Goal: Information Seeking & Learning: Learn about a topic

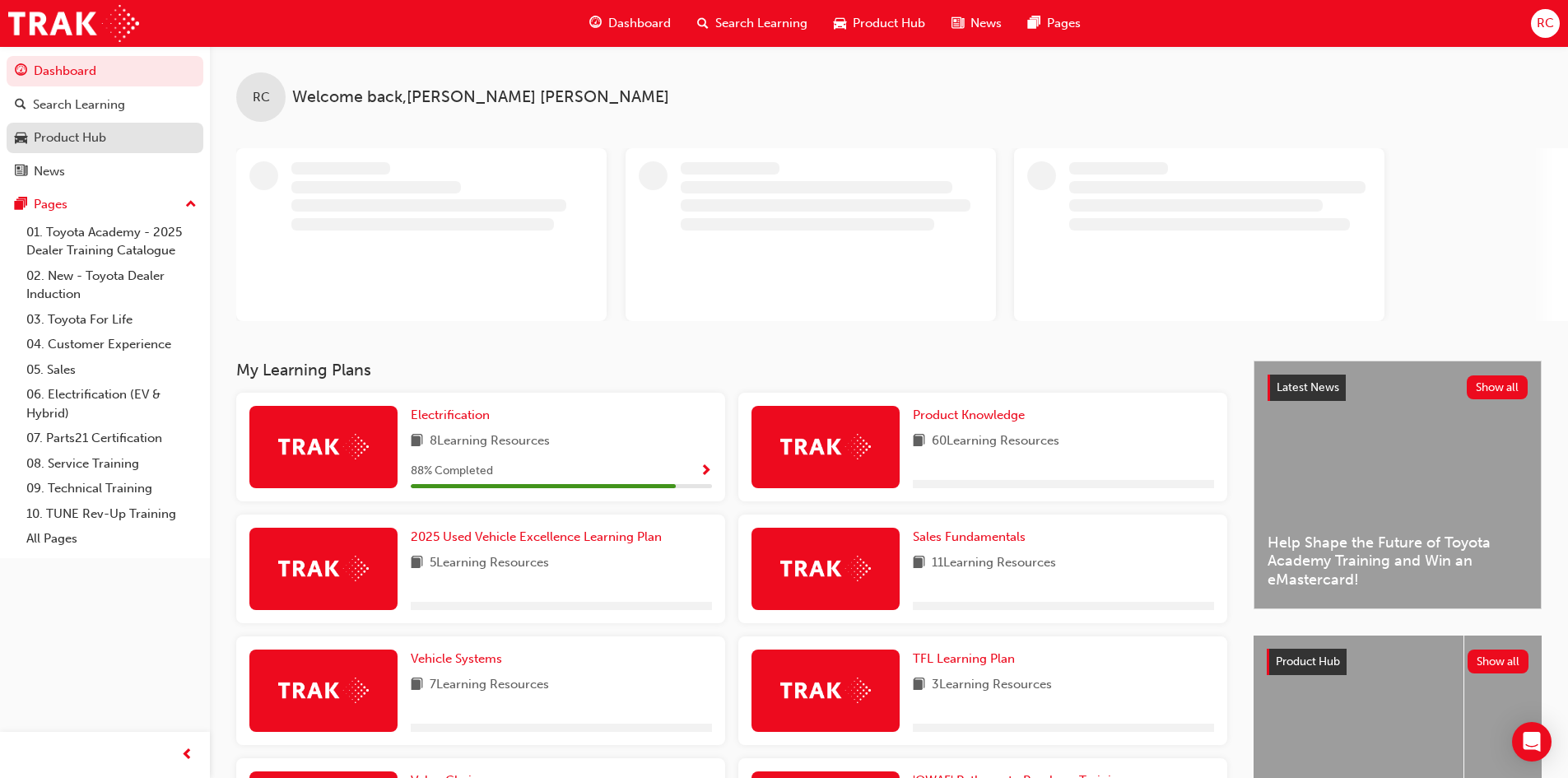
click at [49, 135] on div "Product Hub" at bounding box center [70, 138] width 72 height 19
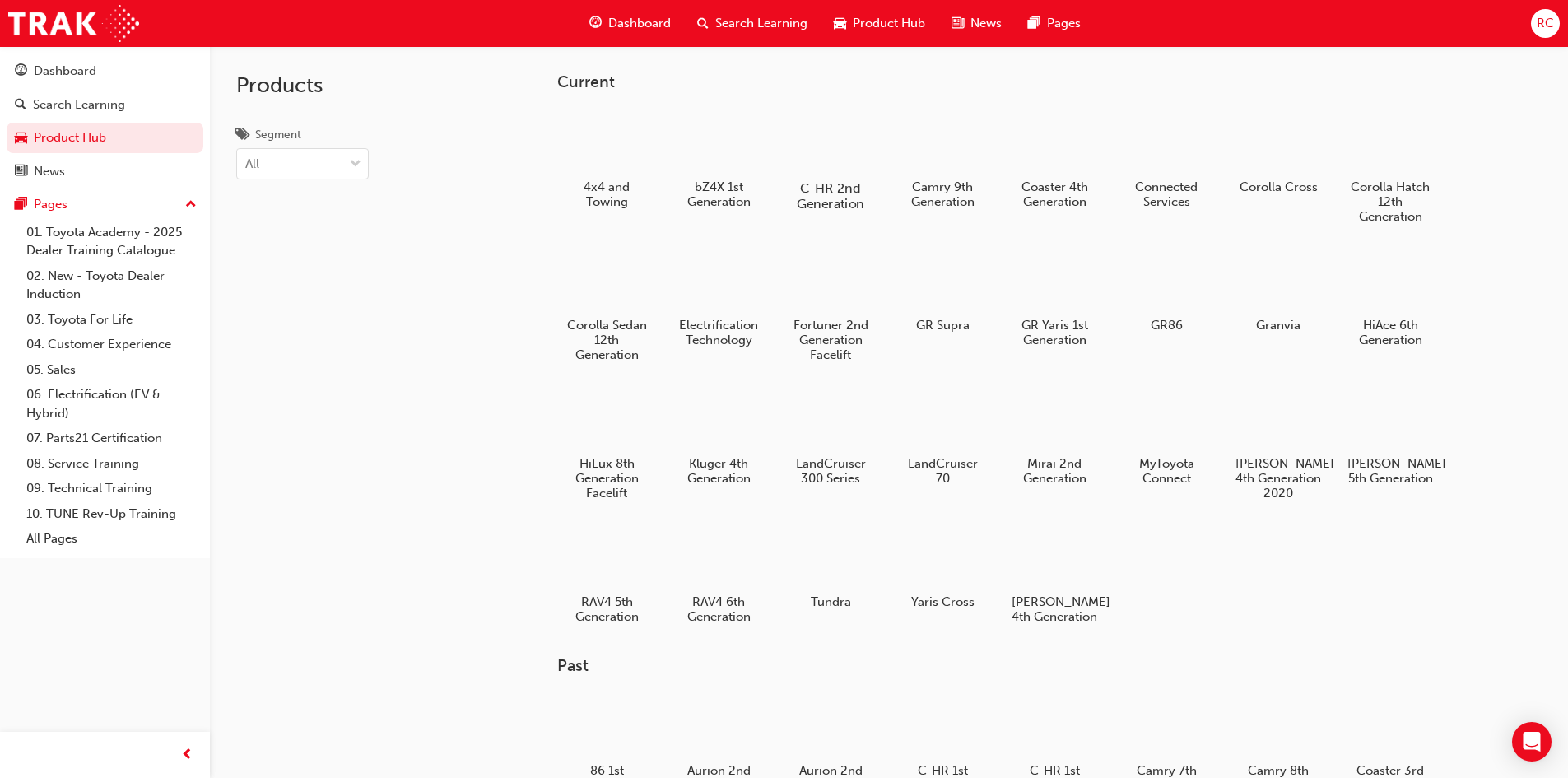
click at [838, 172] on div at bounding box center [830, 140] width 92 height 65
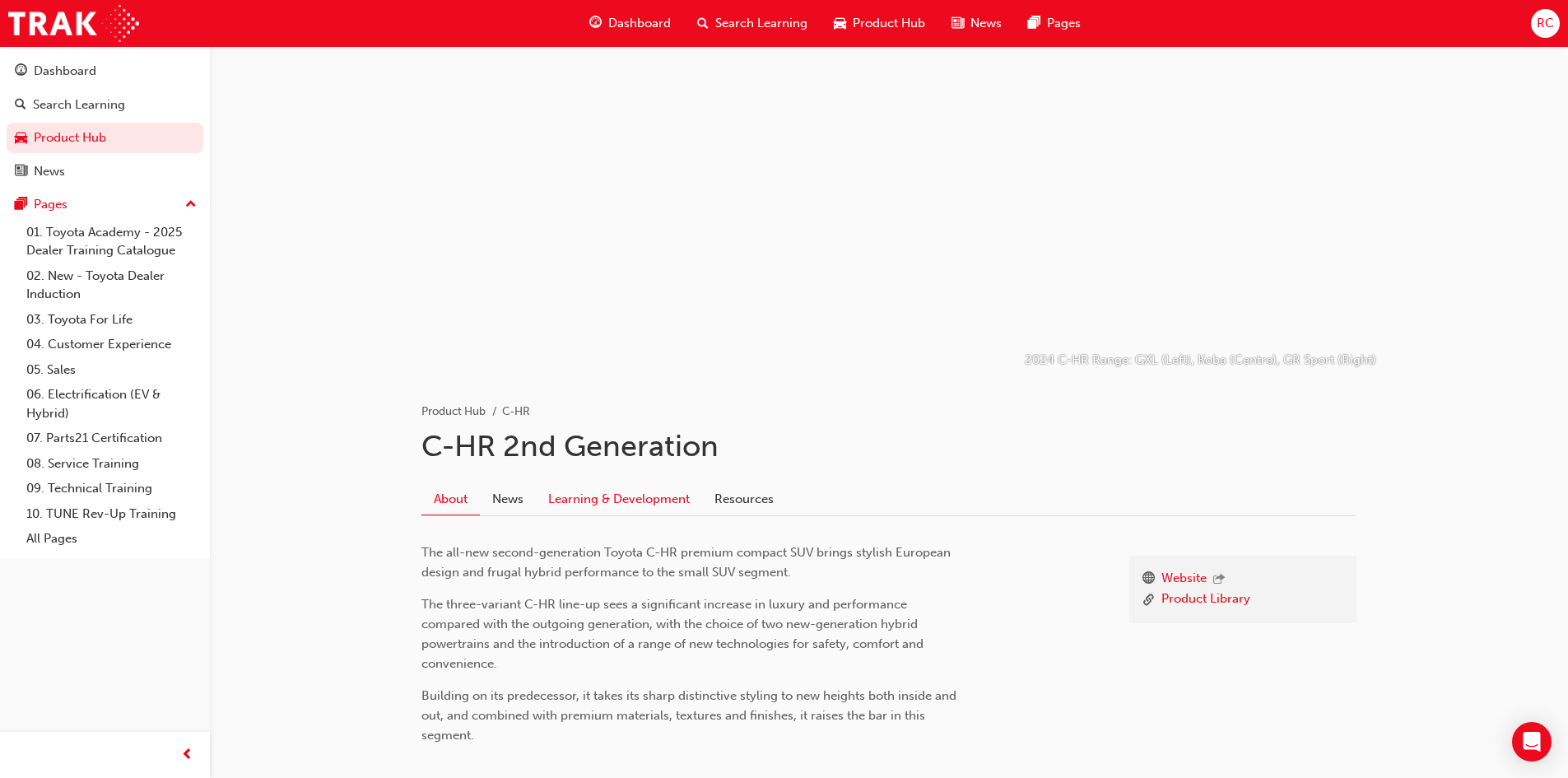
click at [635, 505] on link "Learning & Development" at bounding box center [618, 499] width 166 height 31
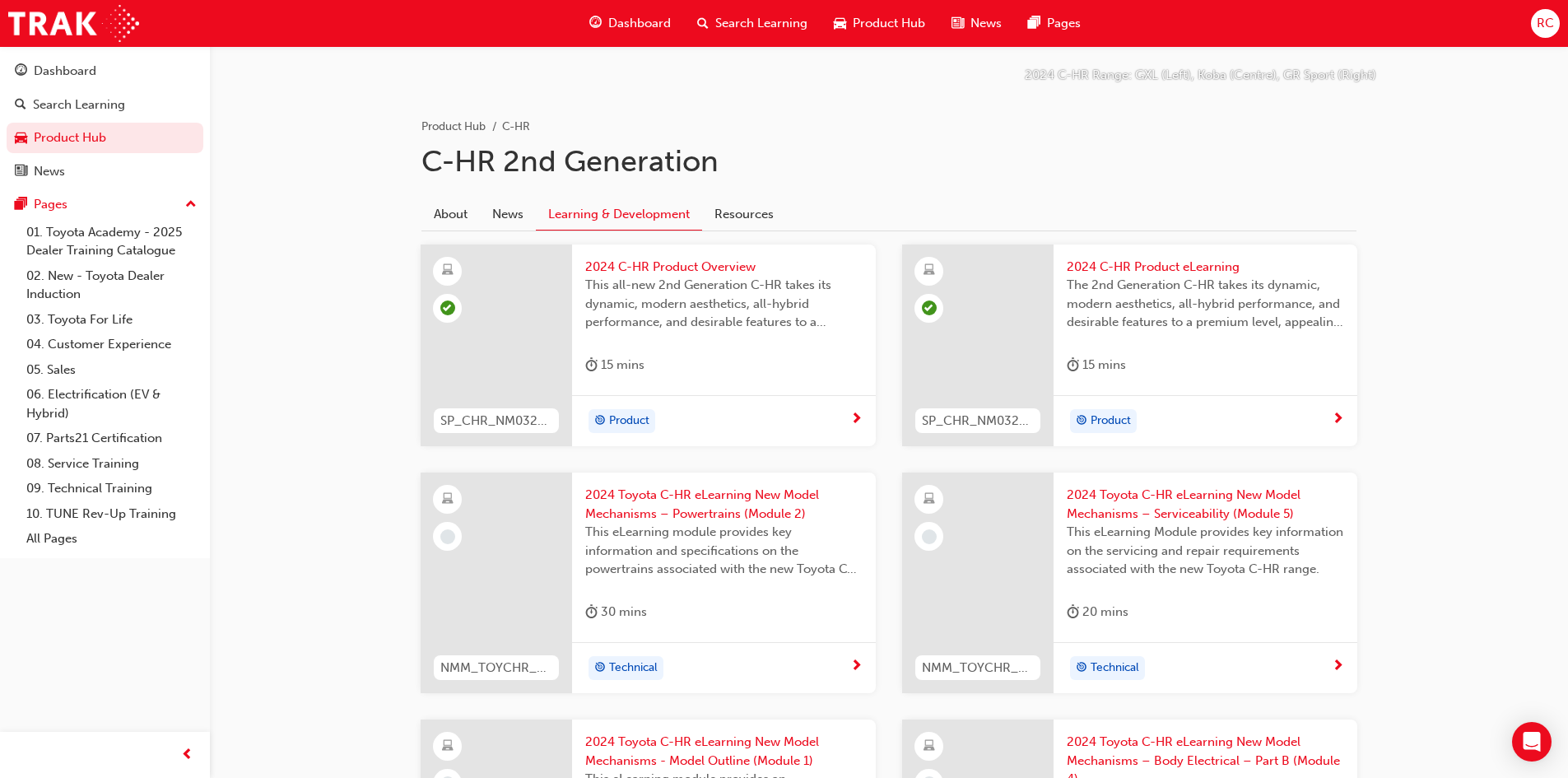
scroll to position [83, 0]
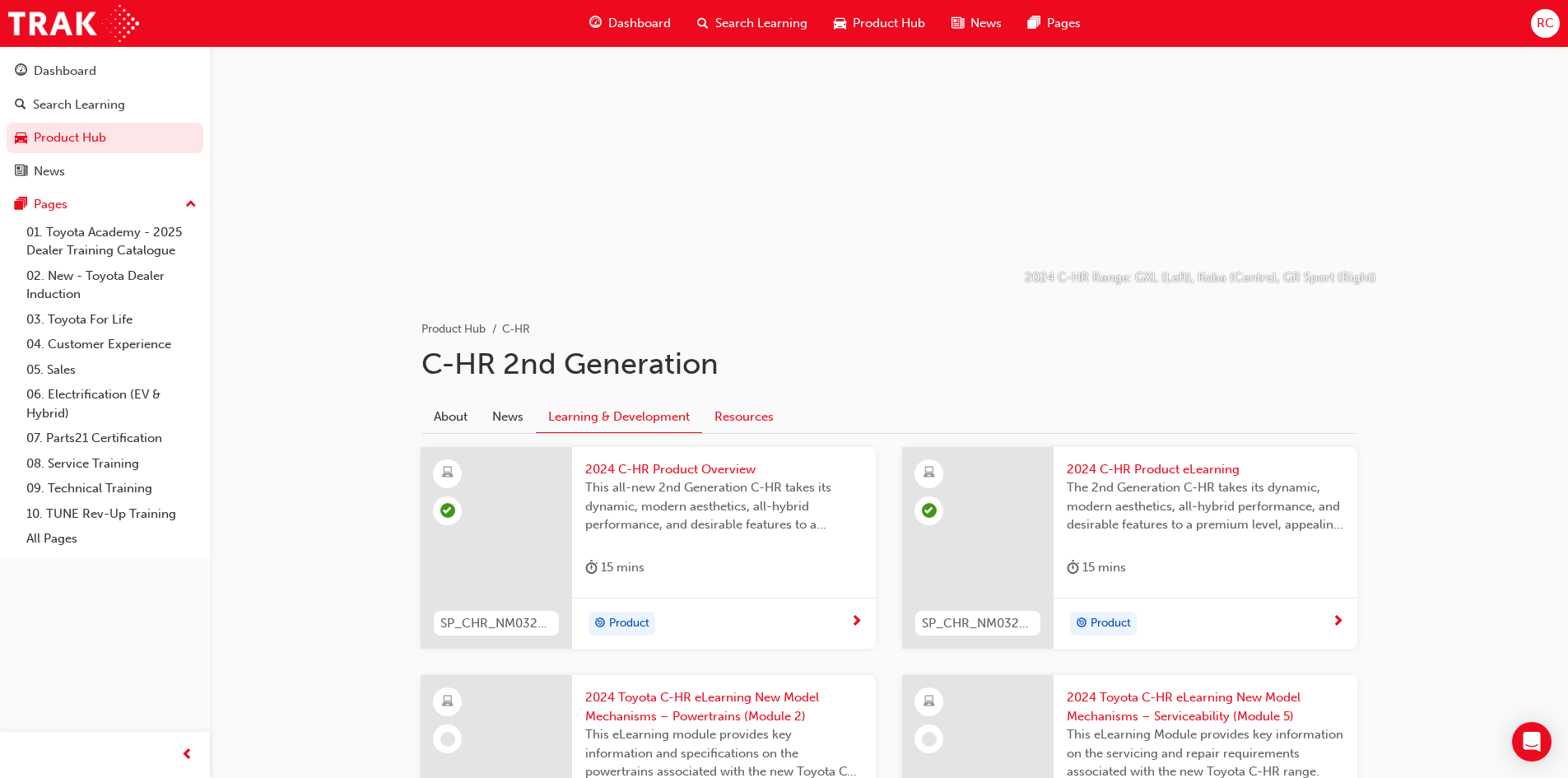
click at [728, 415] on link "Resources" at bounding box center [745, 417] width 84 height 31
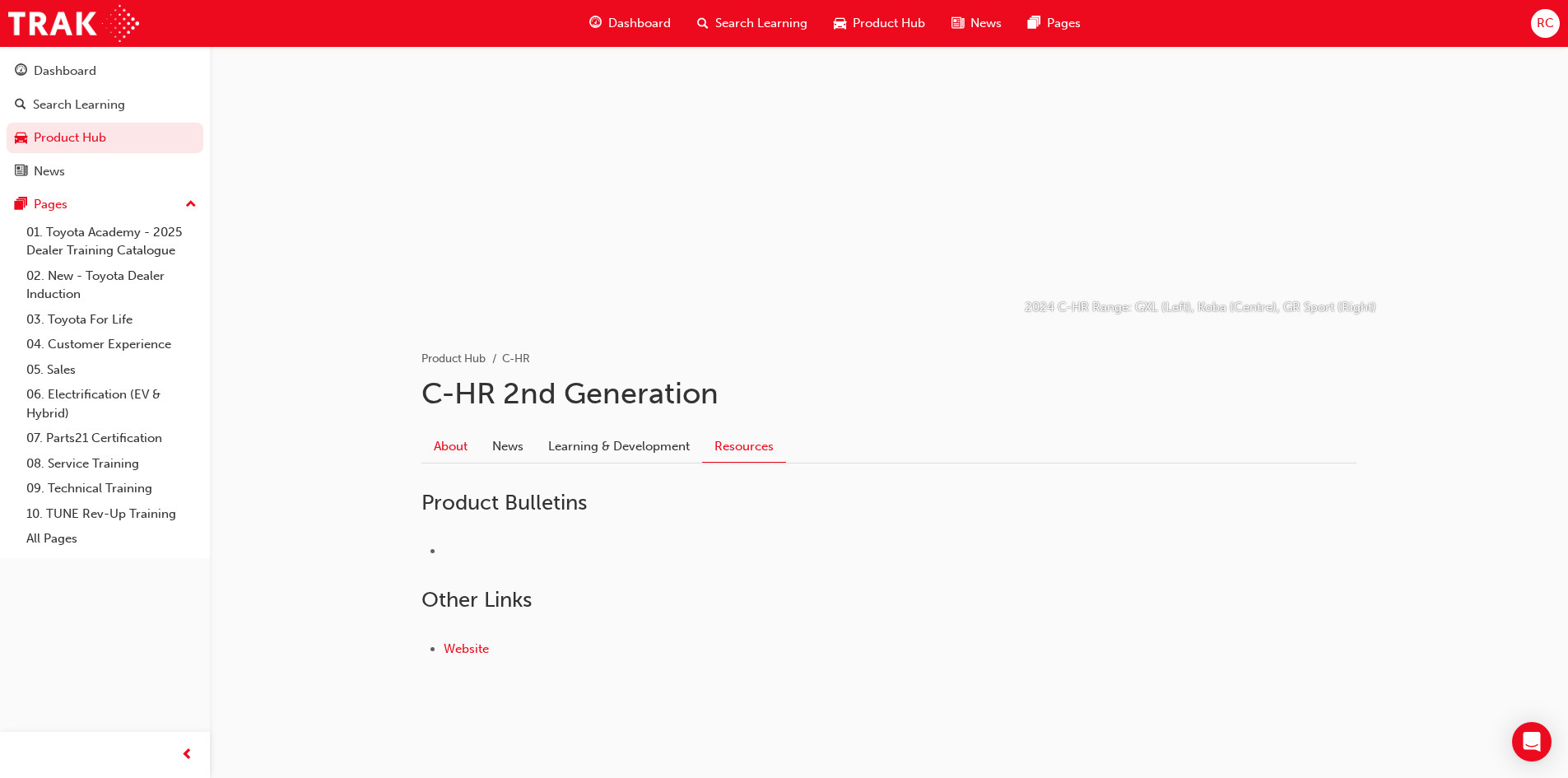
click at [447, 445] on link "About" at bounding box center [451, 446] width 59 height 31
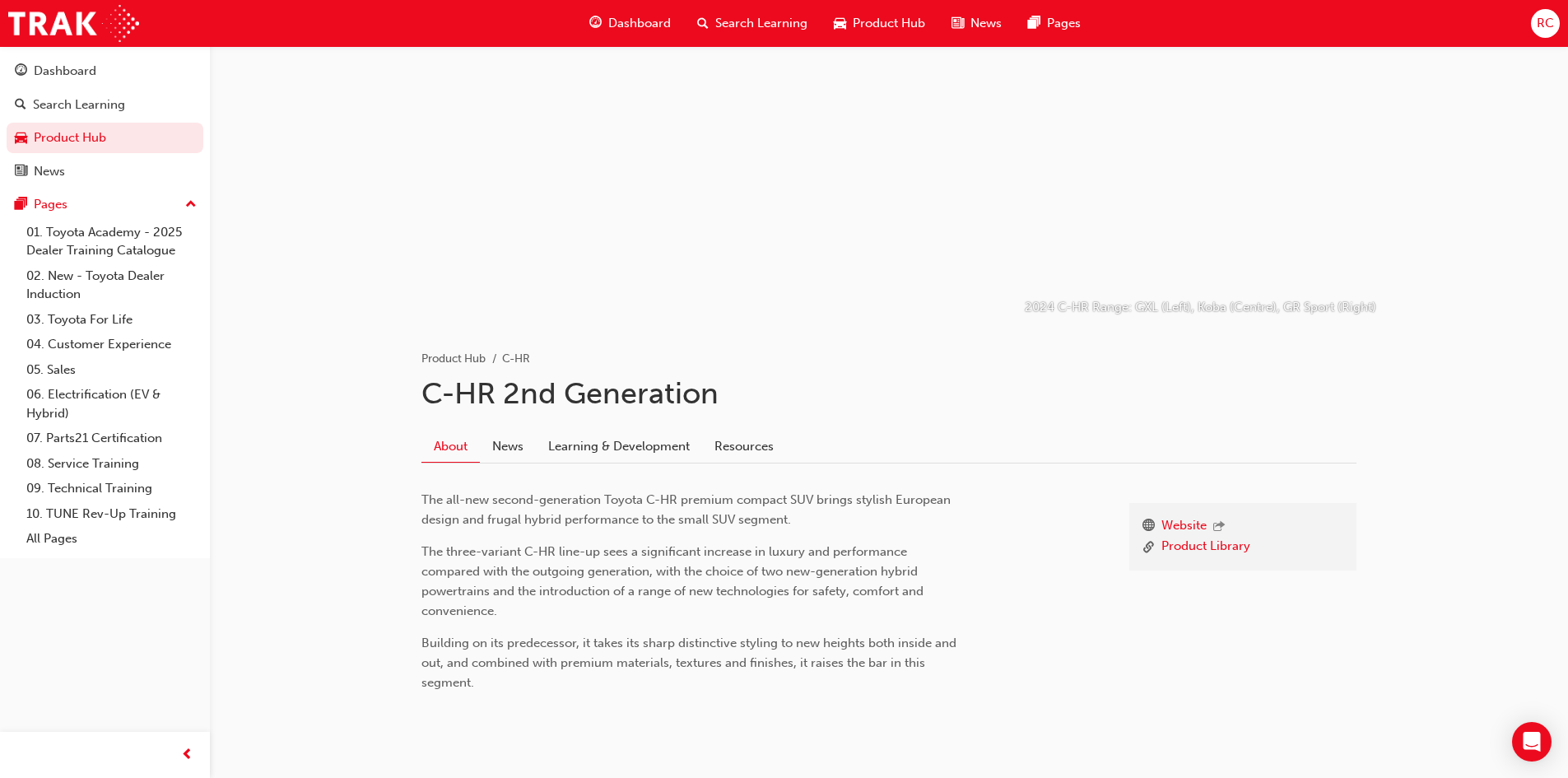
click at [447, 445] on link "About" at bounding box center [451, 446] width 59 height 32
click at [1204, 543] on link "Product Library" at bounding box center [1206, 547] width 89 height 20
